Goal: Task Accomplishment & Management: Complete application form

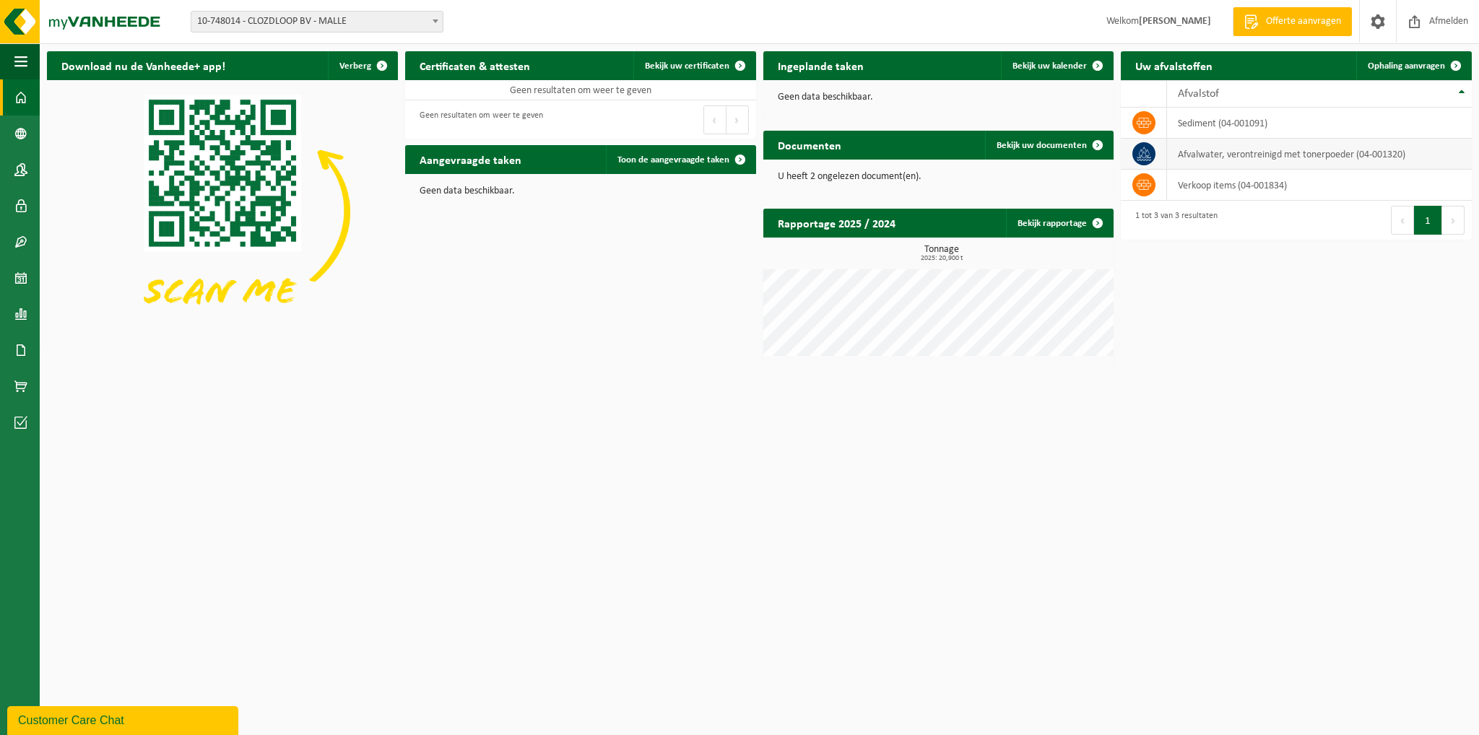
click at [1272, 152] on td "Afvalwater, verontreinigd met tonerpoeder (04-001320)" at bounding box center [1319, 154] width 305 height 31
click at [1150, 150] on icon at bounding box center [1144, 154] width 14 height 14
click at [1261, 151] on td "Afvalwater, verontreinigd met tonerpoeder (04-001320)" at bounding box center [1319, 154] width 305 height 31
click at [1329, 149] on td "Afvalwater, verontreinigd met tonerpoeder (04-001320)" at bounding box center [1319, 154] width 305 height 31
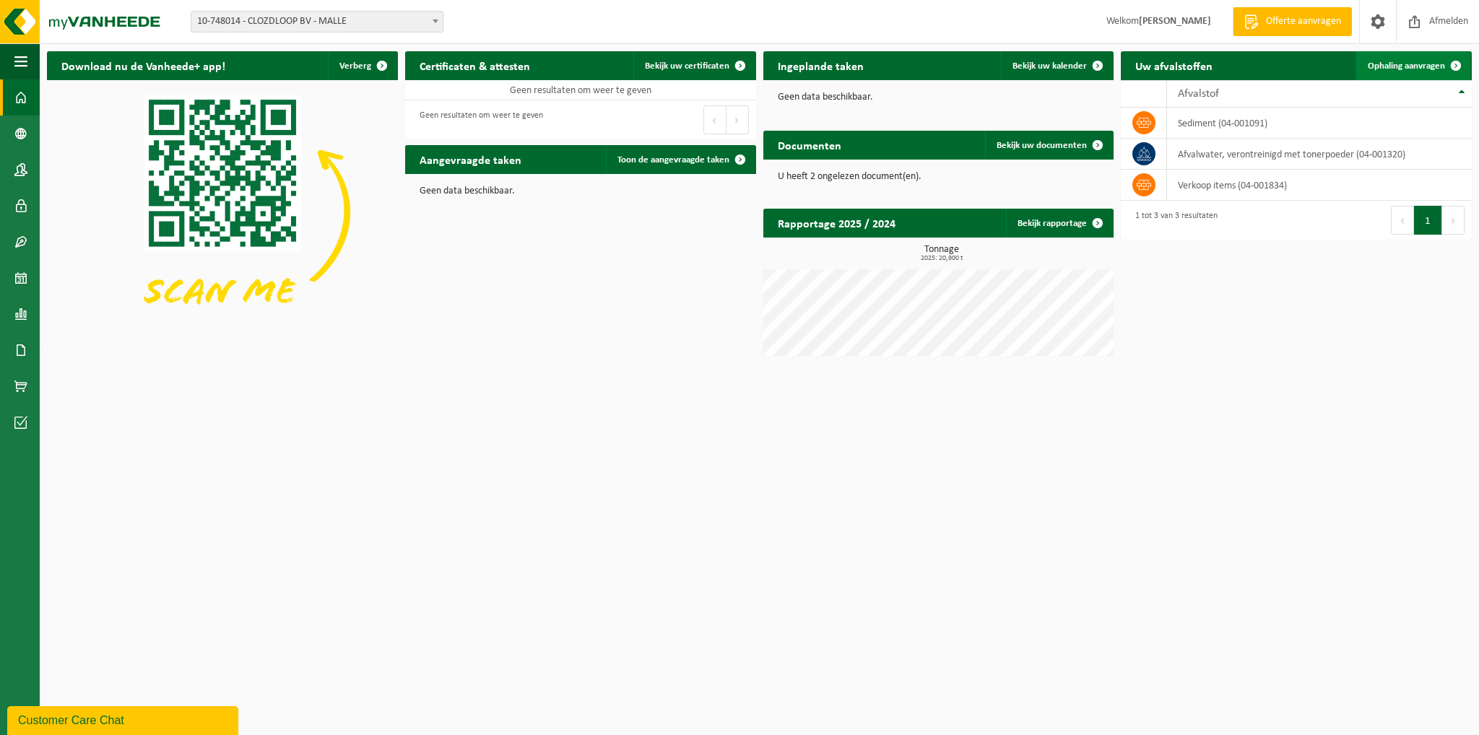
click at [1453, 64] on span at bounding box center [1455, 65] width 29 height 29
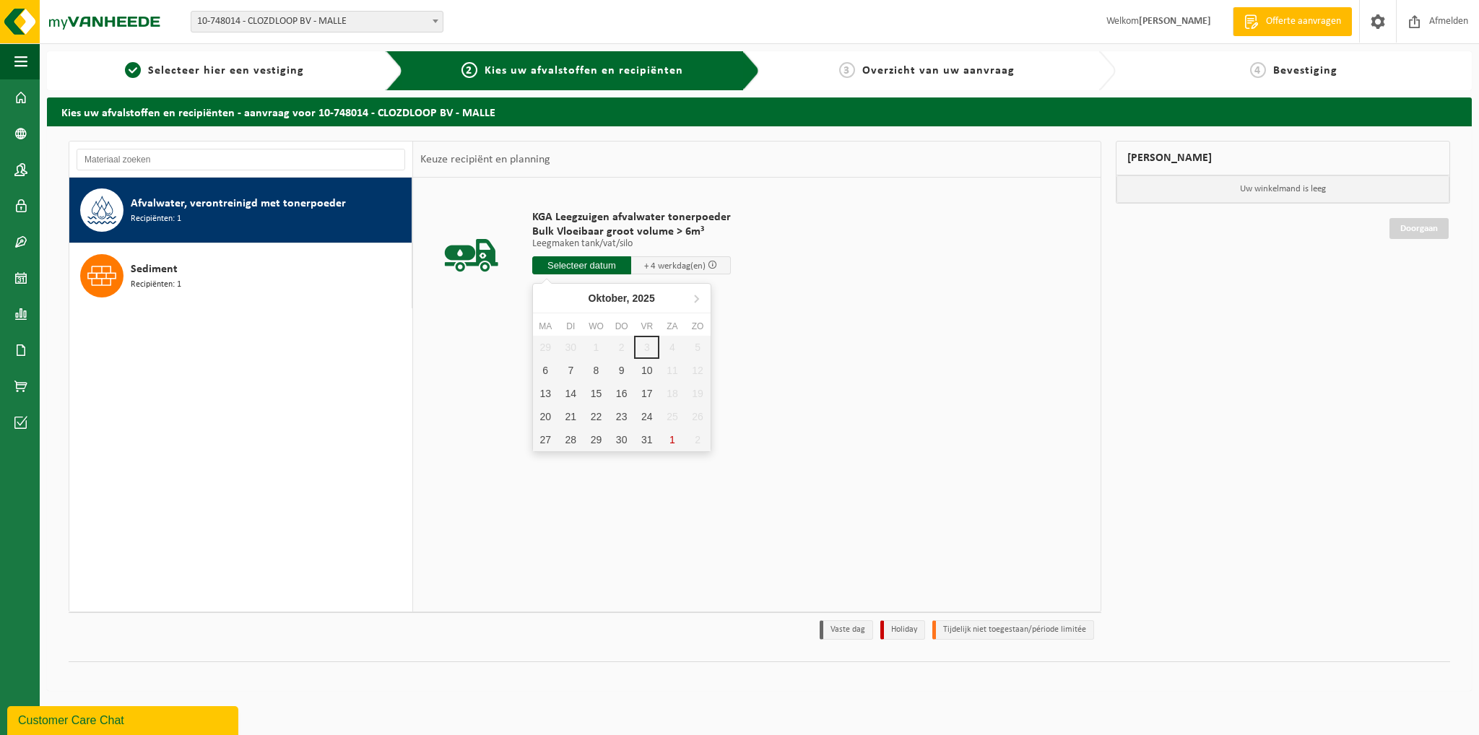
click at [595, 266] on input "text" at bounding box center [582, 265] width 100 height 18
click at [620, 366] on div "9" at bounding box center [621, 370] width 25 height 23
type input "Van 2025-10-09"
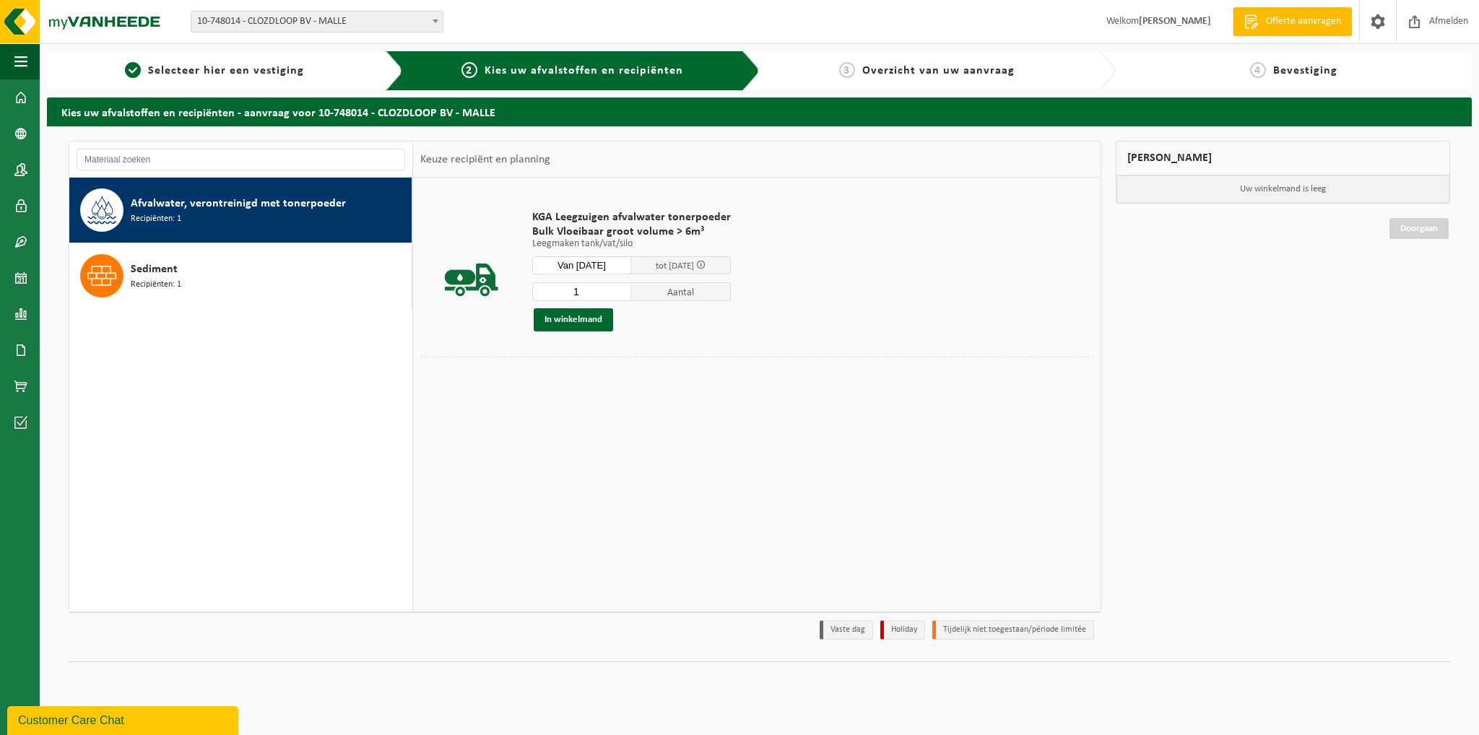
click at [595, 295] on input "1" at bounding box center [582, 291] width 100 height 19
click at [619, 287] on input "2" at bounding box center [582, 291] width 100 height 19
click at [619, 287] on input "3" at bounding box center [582, 291] width 100 height 19
click at [619, 287] on input "4" at bounding box center [582, 291] width 100 height 19
click at [619, 287] on input "5" at bounding box center [582, 291] width 100 height 19
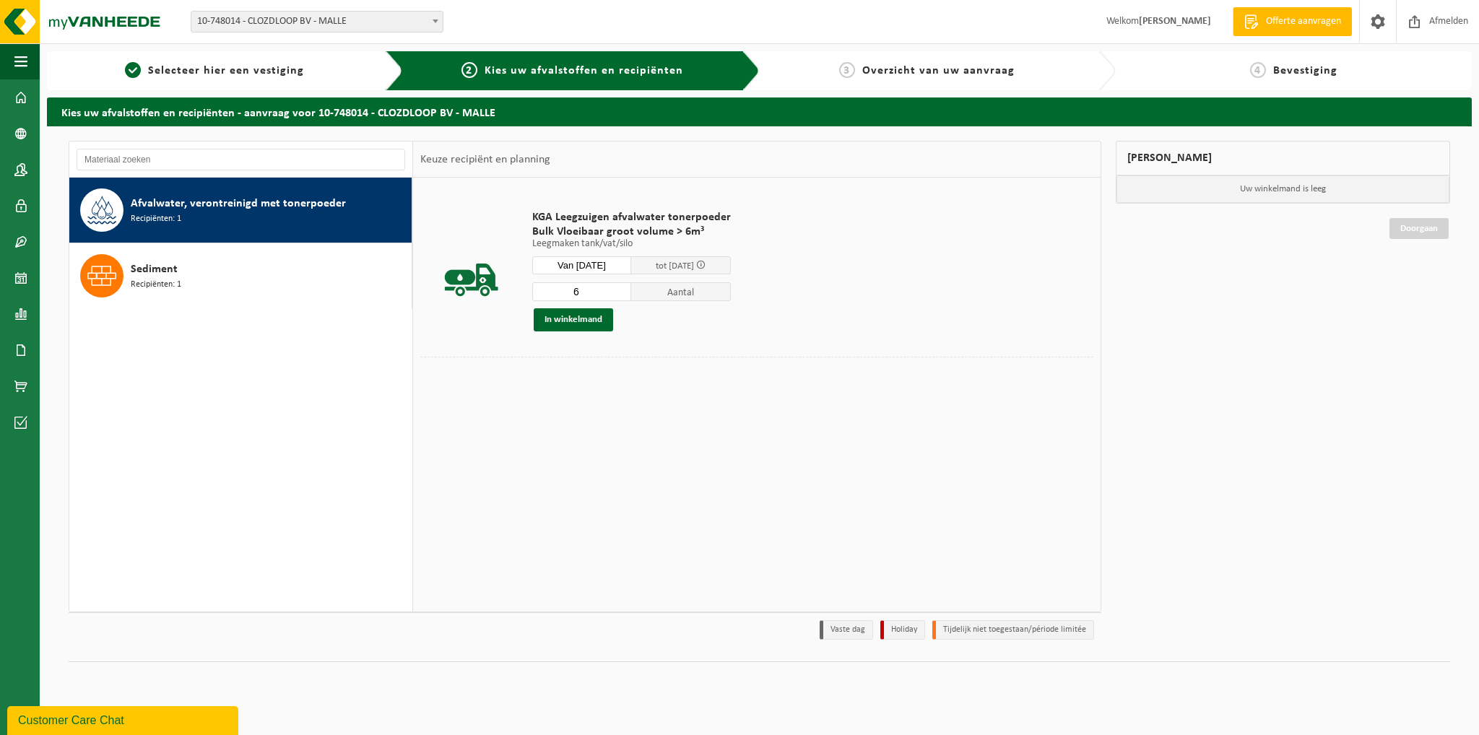
click at [618, 287] on input "6" at bounding box center [582, 291] width 100 height 19
click at [618, 287] on input "7" at bounding box center [582, 291] width 100 height 19
click at [618, 287] on input "8" at bounding box center [582, 291] width 100 height 19
type input "9"
click at [618, 287] on input "9" at bounding box center [582, 291] width 100 height 19
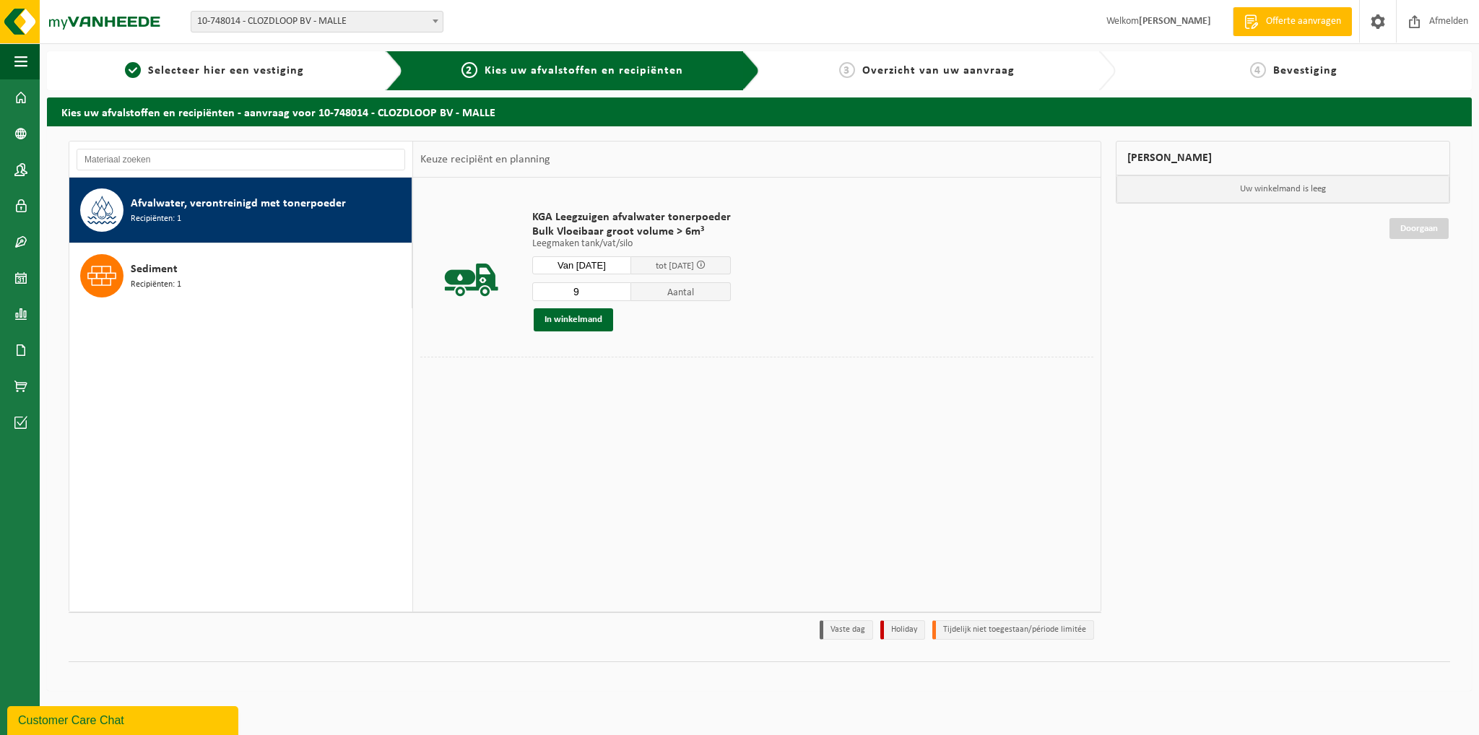
drag, startPoint x: 659, startPoint y: 351, endPoint x: 649, endPoint y: 367, distance: 18.5
click at [659, 351] on td "KGA Leegzuigen afvalwater tonerpoeder Bulk Vloeibaar groot volume > 6m³ Leegmak…" at bounding box center [807, 271] width 572 height 172
click at [606, 459] on div "KGA Leegzuigen afvalwater tonerpoeder Bulk Vloeibaar groot volume > 6m³ Leegmak…" at bounding box center [756, 394] width 687 height 433
click at [570, 320] on button "In winkelmand" at bounding box center [573, 319] width 79 height 23
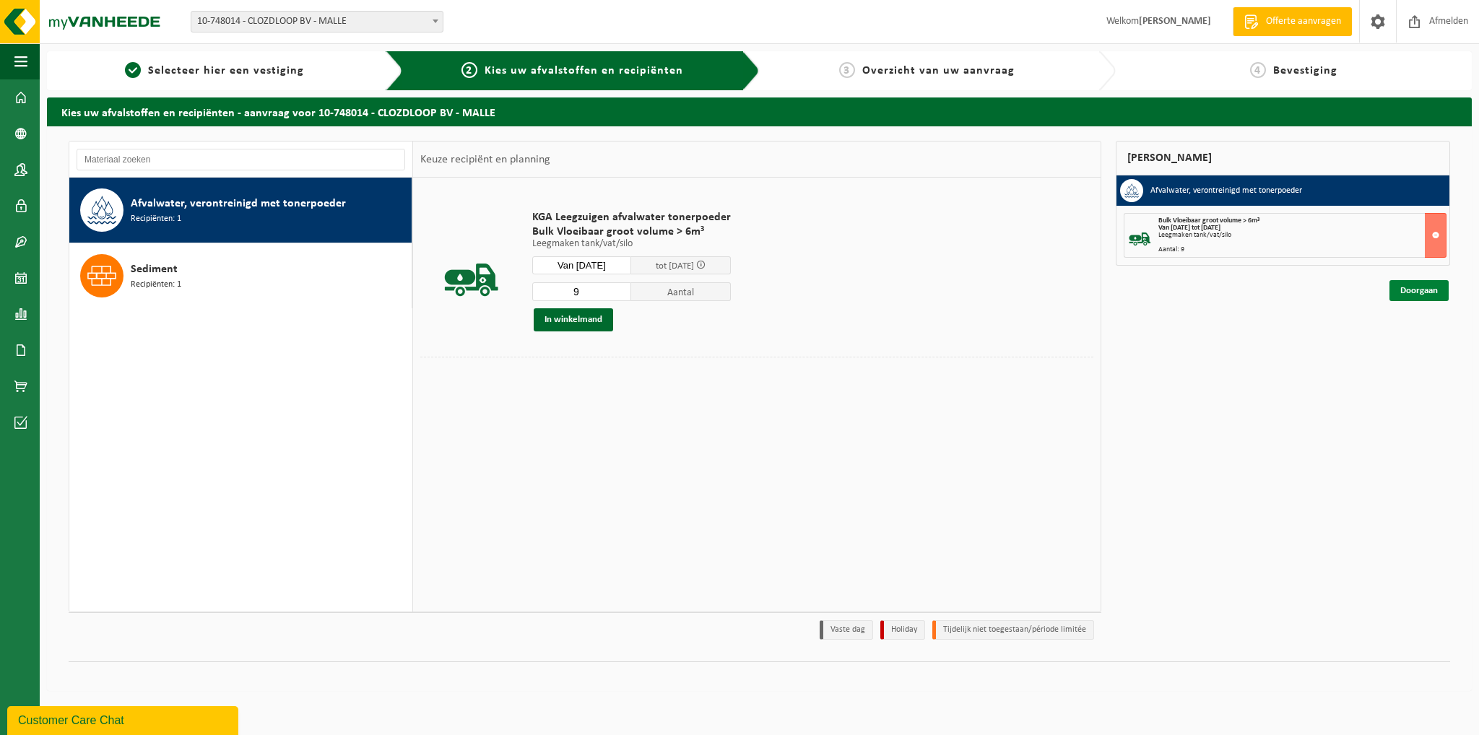
click at [1412, 289] on link "Doorgaan" at bounding box center [1418, 290] width 59 height 21
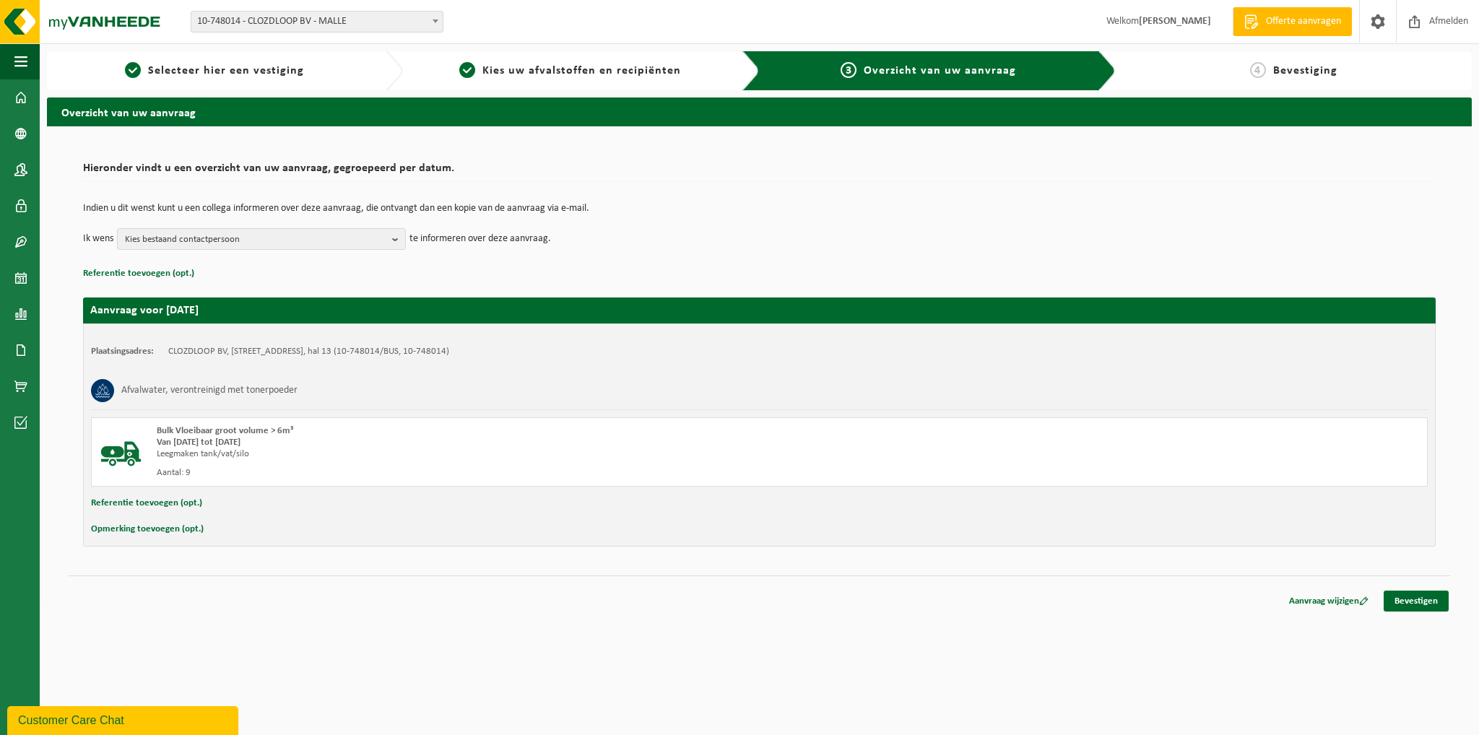
click at [174, 502] on button "Referentie toevoegen (opt.)" at bounding box center [146, 503] width 111 height 19
click at [209, 508] on input "text" at bounding box center [787, 505] width 1251 height 22
click at [356, 629] on html "Vestiging: 10-748014 - CLOZDLOOP BV - MALLE 10-748015 - CLOSE THE LOOP - CLOZDL…" at bounding box center [739, 367] width 1479 height 735
click at [235, 498] on input "53750" at bounding box center [787, 505] width 1251 height 22
click at [164, 502] on input "53750" at bounding box center [787, 505] width 1251 height 22
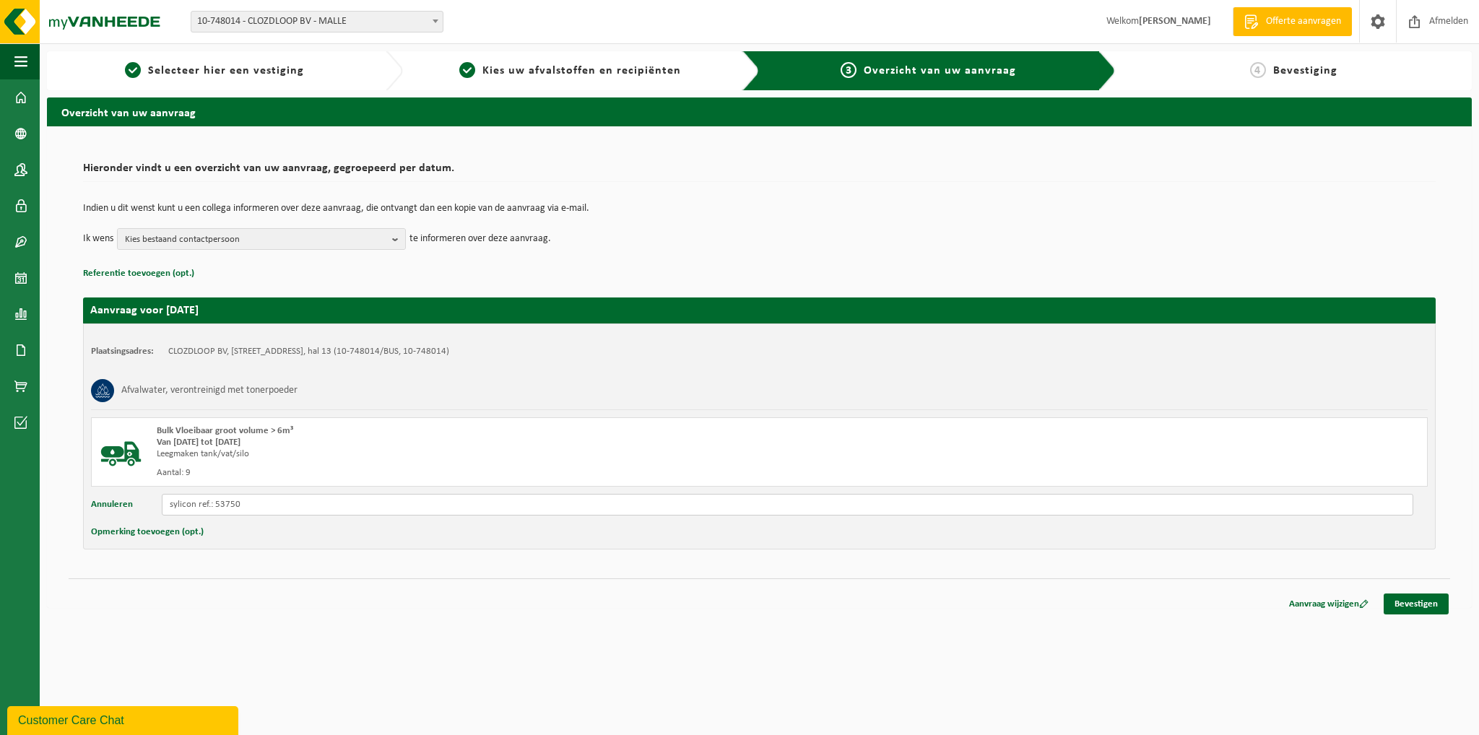
drag, startPoint x: 181, startPoint y: 503, endPoint x: 467, endPoint y: 511, distance: 286.8
click at [467, 511] on input "sylicon ref.: 53750" at bounding box center [787, 505] width 1251 height 22
type input "sylicon ref.: 53750"
click at [1409, 601] on link "Bevestigen" at bounding box center [1415, 604] width 65 height 21
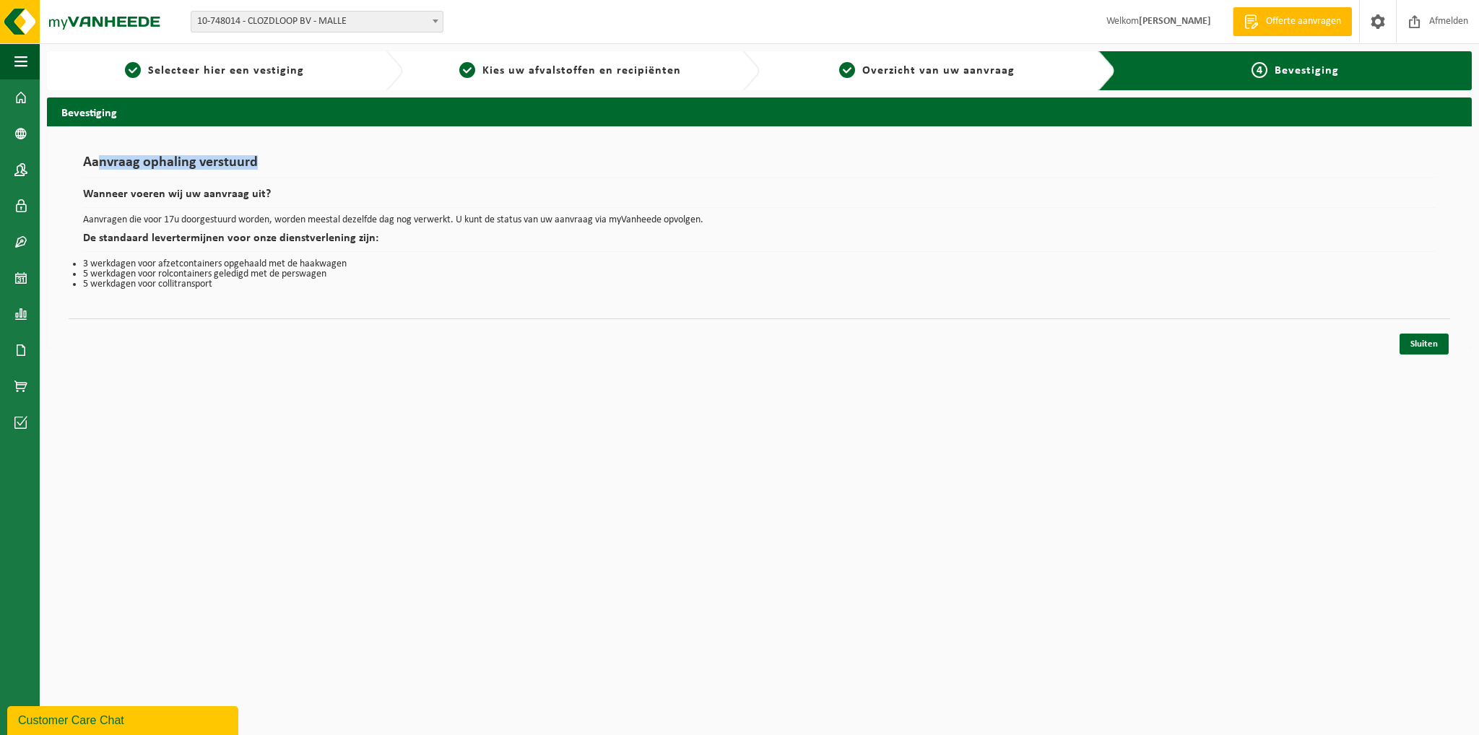
drag, startPoint x: 110, startPoint y: 164, endPoint x: 282, endPoint y: 154, distance: 172.9
click at [282, 153] on div "Aanvraag ophaling verstuurd Wanneer voeren wij uw aanvraag uit? Aanvragen die v…" at bounding box center [759, 222] width 1381 height 163
click at [150, 189] on h2 "Wanneer voeren wij uw aanvraag uit?" at bounding box center [759, 197] width 1352 height 19
drag, startPoint x: 154, startPoint y: 195, endPoint x: 251, endPoint y: 197, distance: 96.8
click at [217, 192] on h2 "Wanneer voeren wij uw aanvraag uit?" at bounding box center [759, 197] width 1352 height 19
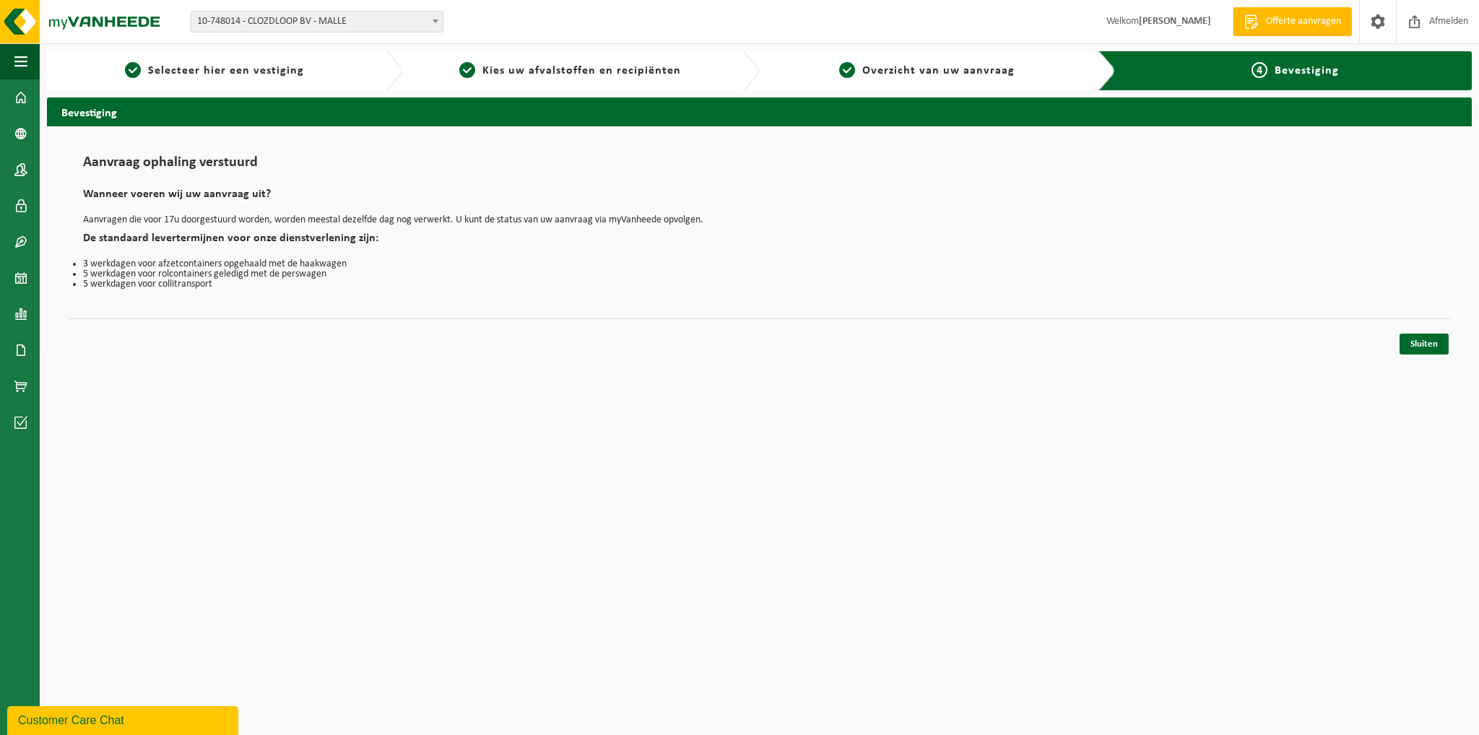
click at [251, 197] on h2 "Wanneer voeren wij uw aanvraag uit?" at bounding box center [759, 197] width 1352 height 19
drag, startPoint x: 168, startPoint y: 216, endPoint x: 452, endPoint y: 209, distance: 284.6
click at [448, 208] on div "Aanvraag ophaling verstuurd Wanneer voeren wij uw aanvraag uit? Aanvragen die v…" at bounding box center [759, 222] width 1352 height 134
drag, startPoint x: 507, startPoint y: 214, endPoint x: 571, endPoint y: 216, distance: 64.3
click at [521, 215] on p "Aanvragen die voor 17u doorgestuurd worden, worden meestal dezelfde dag nog ver…" at bounding box center [759, 220] width 1352 height 10
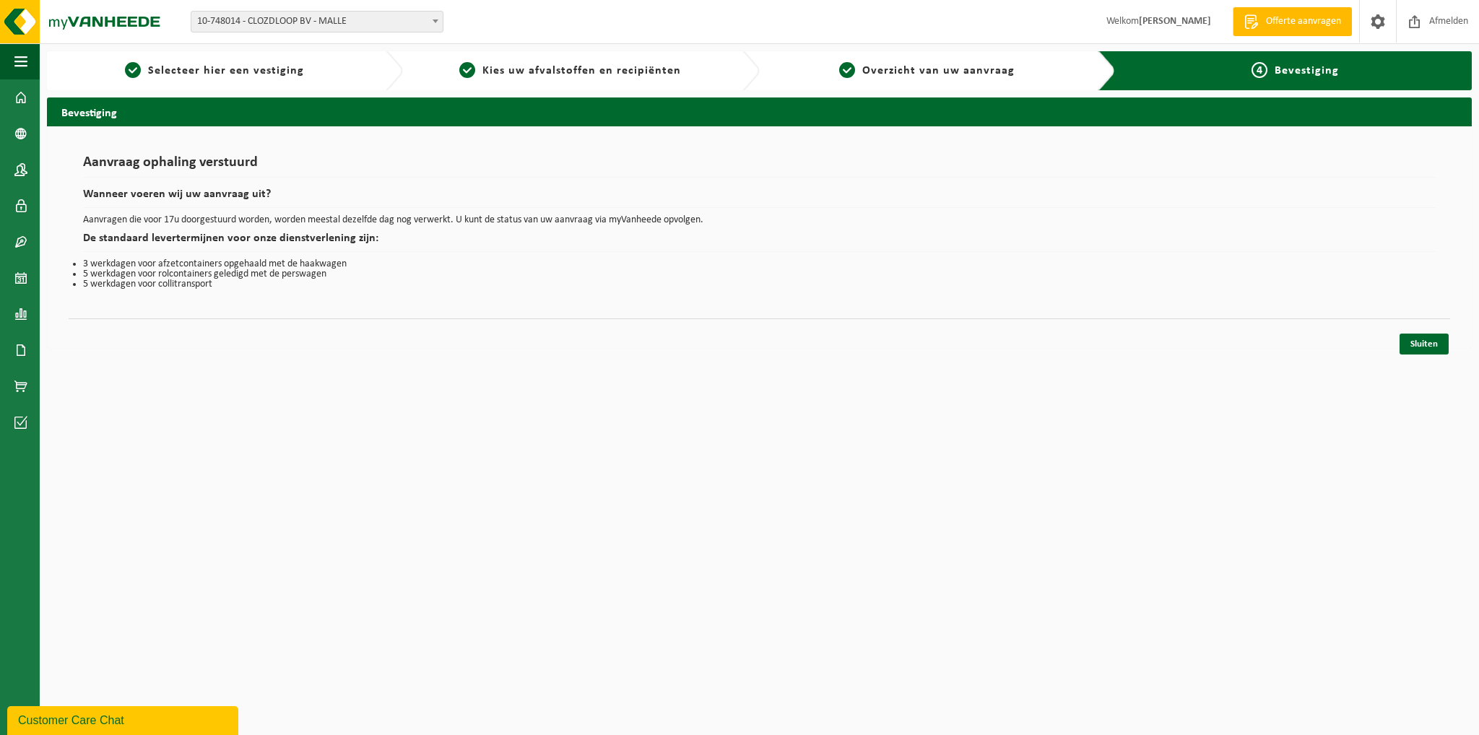
click at [443, 277] on li "5 werkdagen voor rolcontainers geledigd met de perswagen" at bounding box center [759, 274] width 1352 height 10
click at [1422, 334] on link "Sluiten" at bounding box center [1423, 344] width 49 height 21
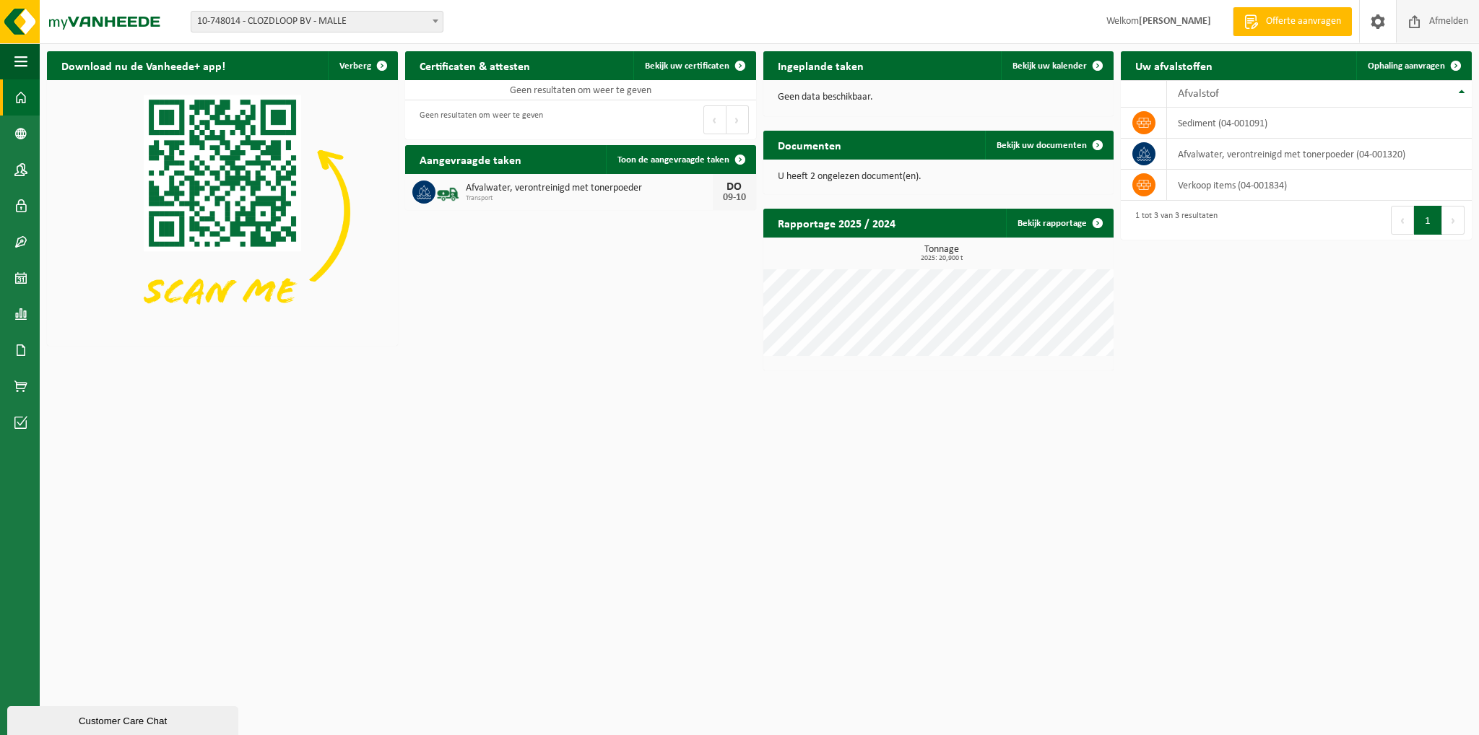
click at [1433, 19] on span "Afmelden" at bounding box center [1448, 21] width 46 height 43
